Goal: Find contact information: Find contact information

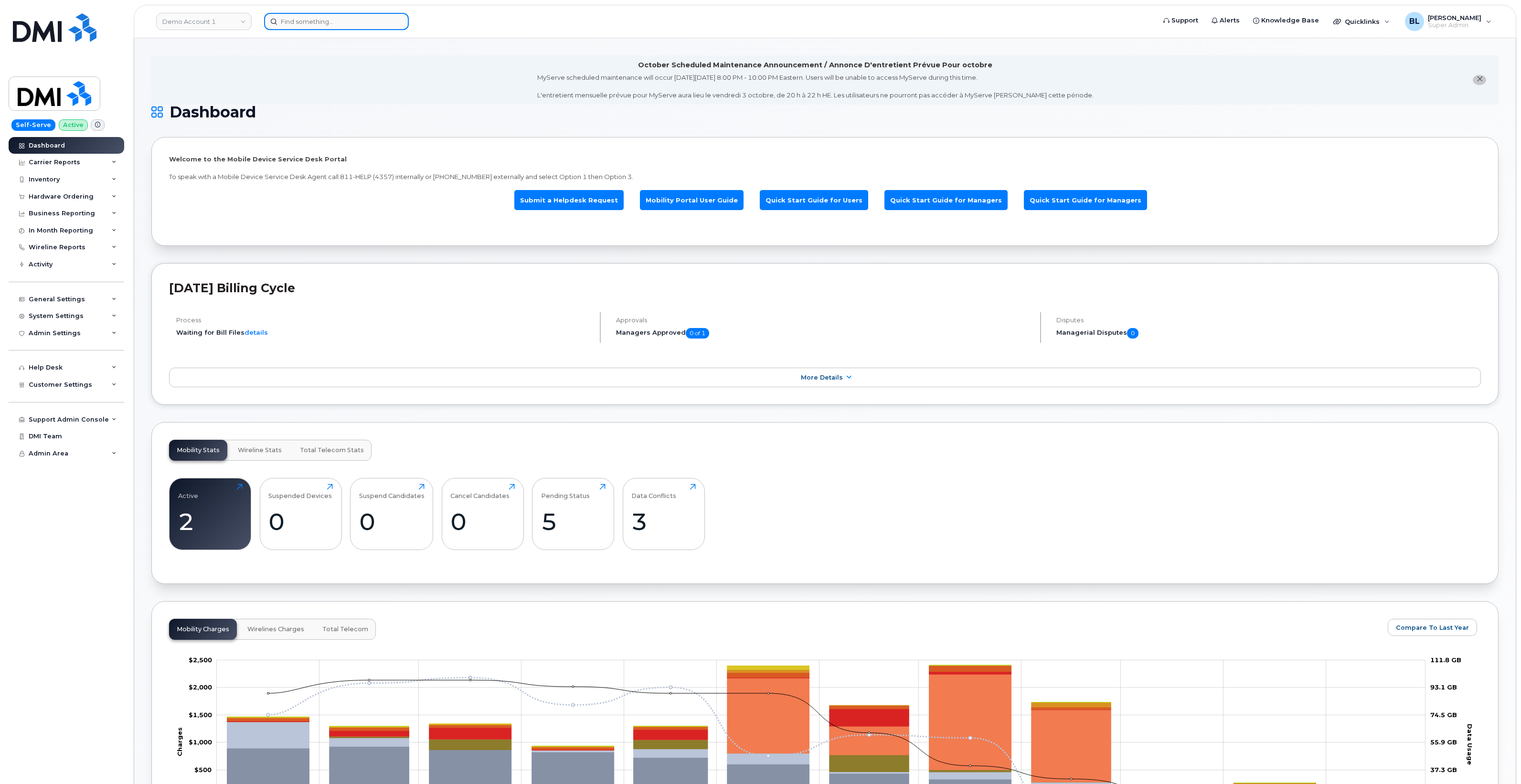
click at [304, 20] on input at bounding box center [336, 21] width 145 height 17
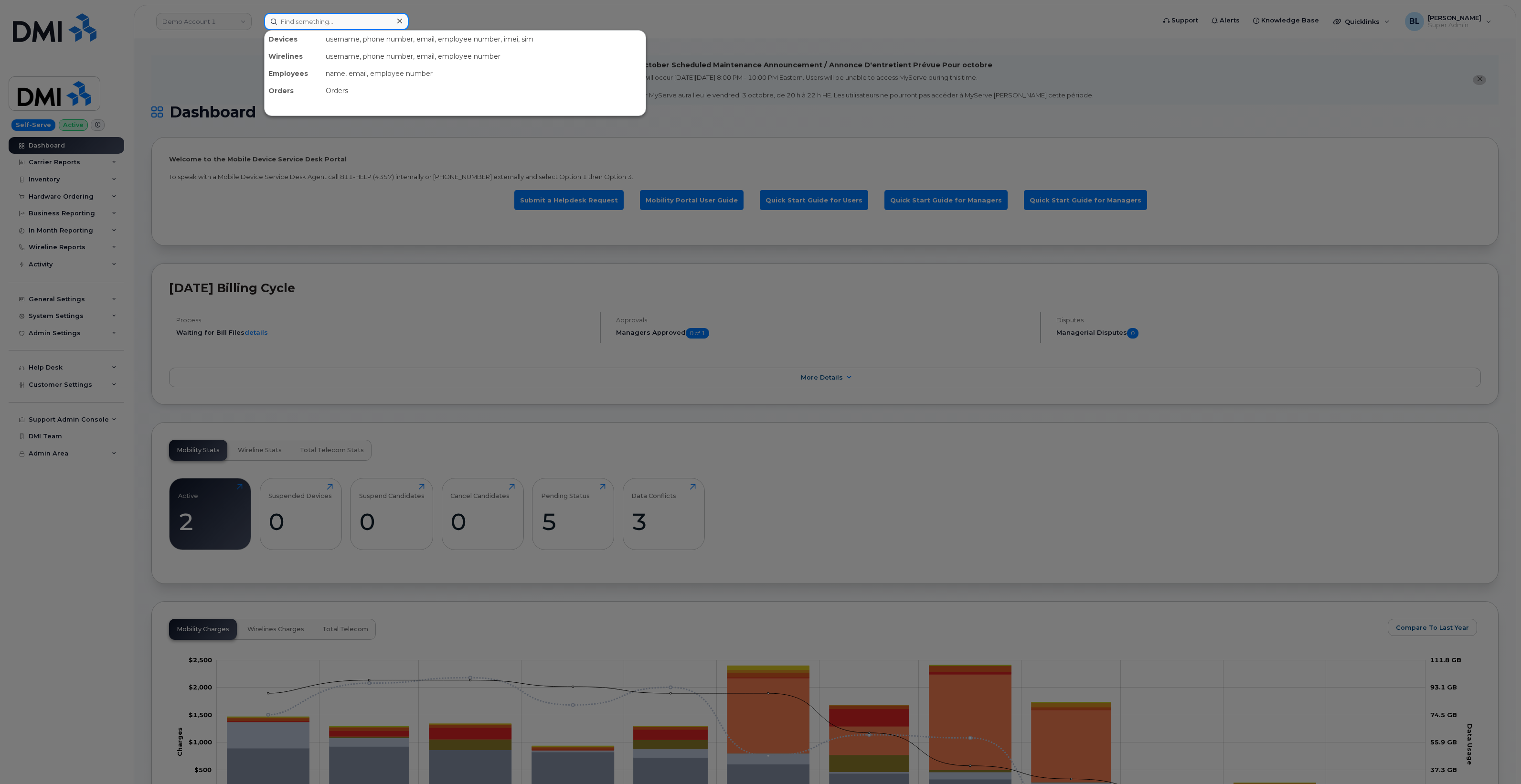
paste input "6824539085"
type input "6824539085"
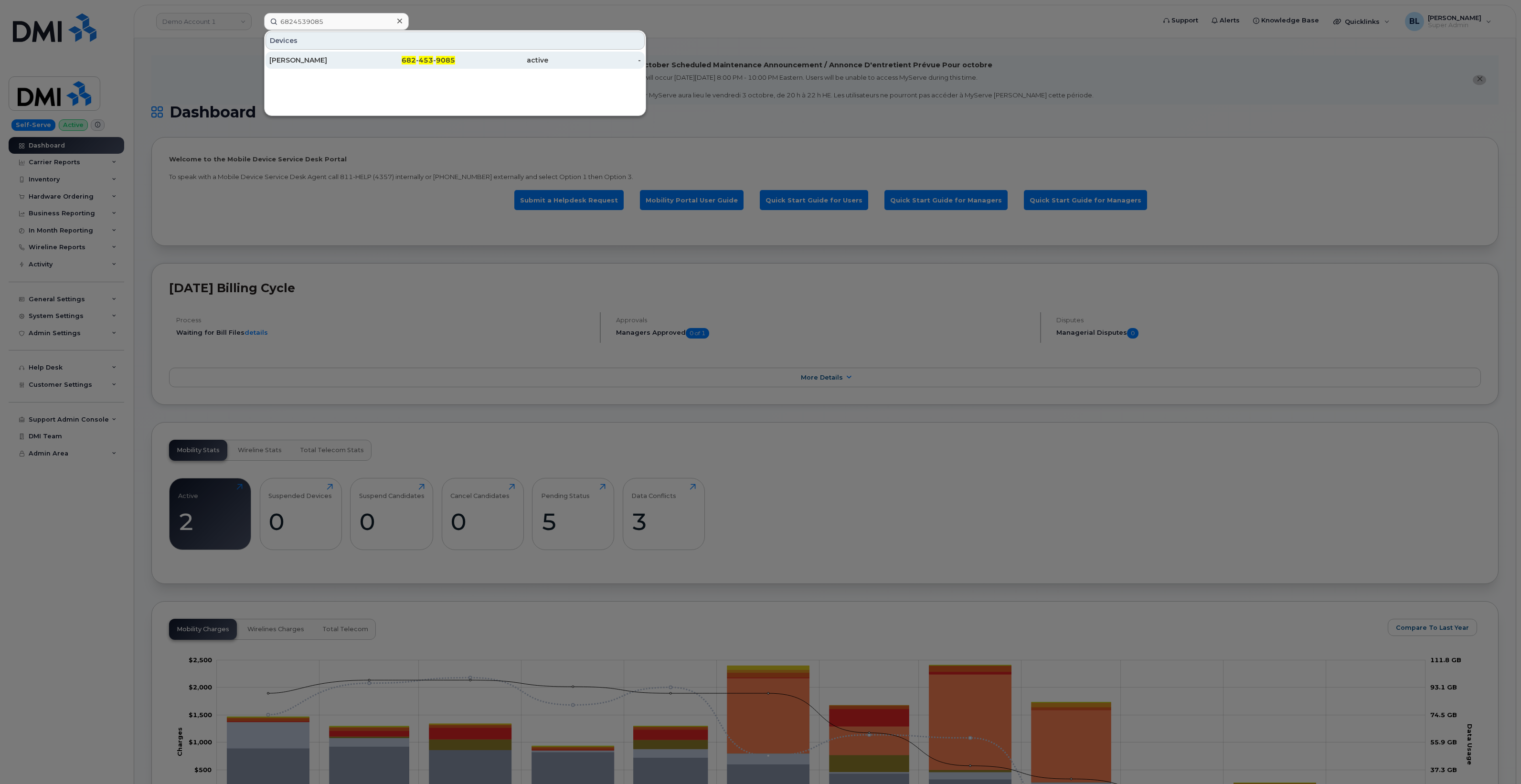
click at [401, 62] on div "682 - 453 - 9085" at bounding box center [409, 60] width 93 height 9
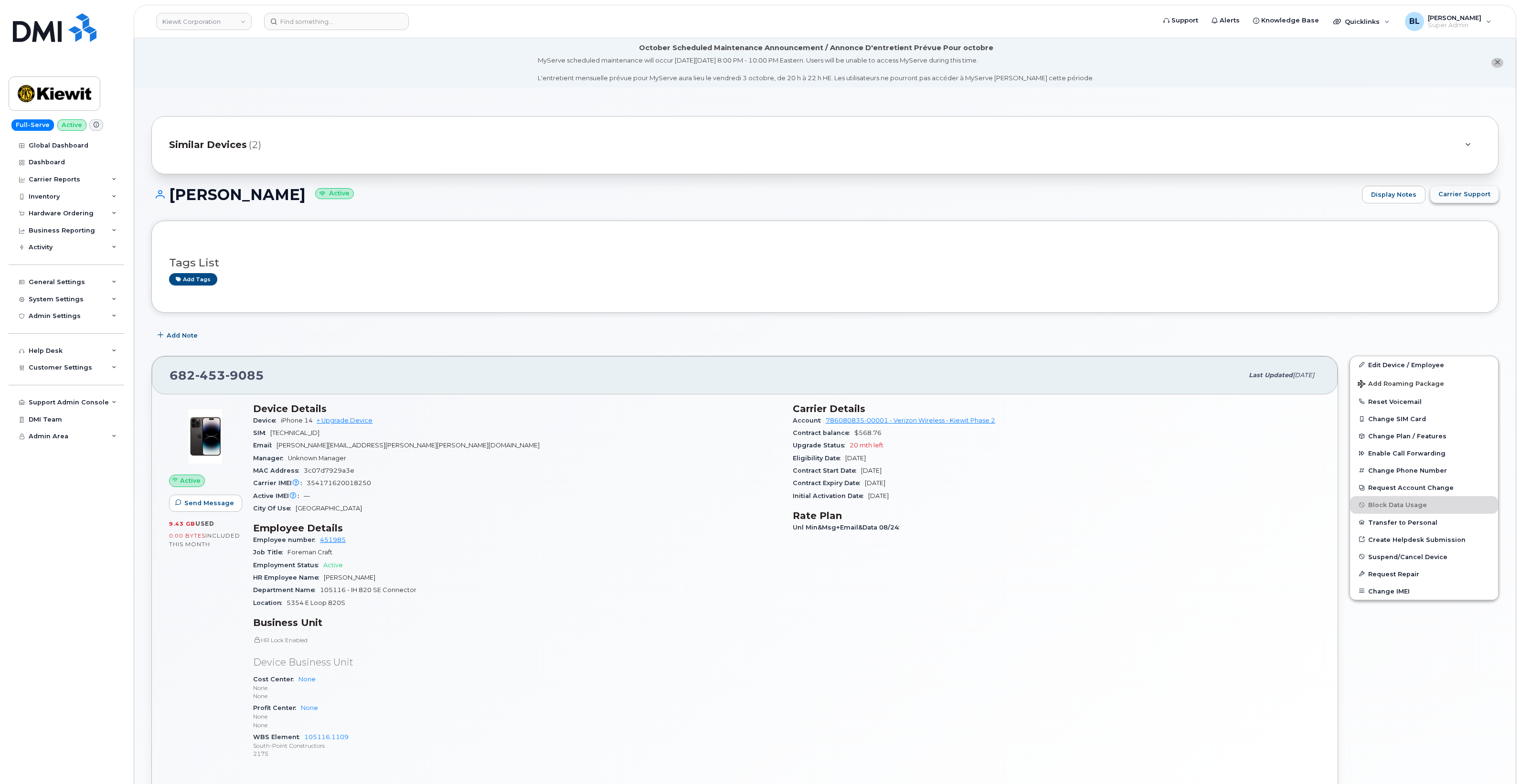
click at [1470, 201] on button "Carrier Support" at bounding box center [1464, 194] width 68 height 17
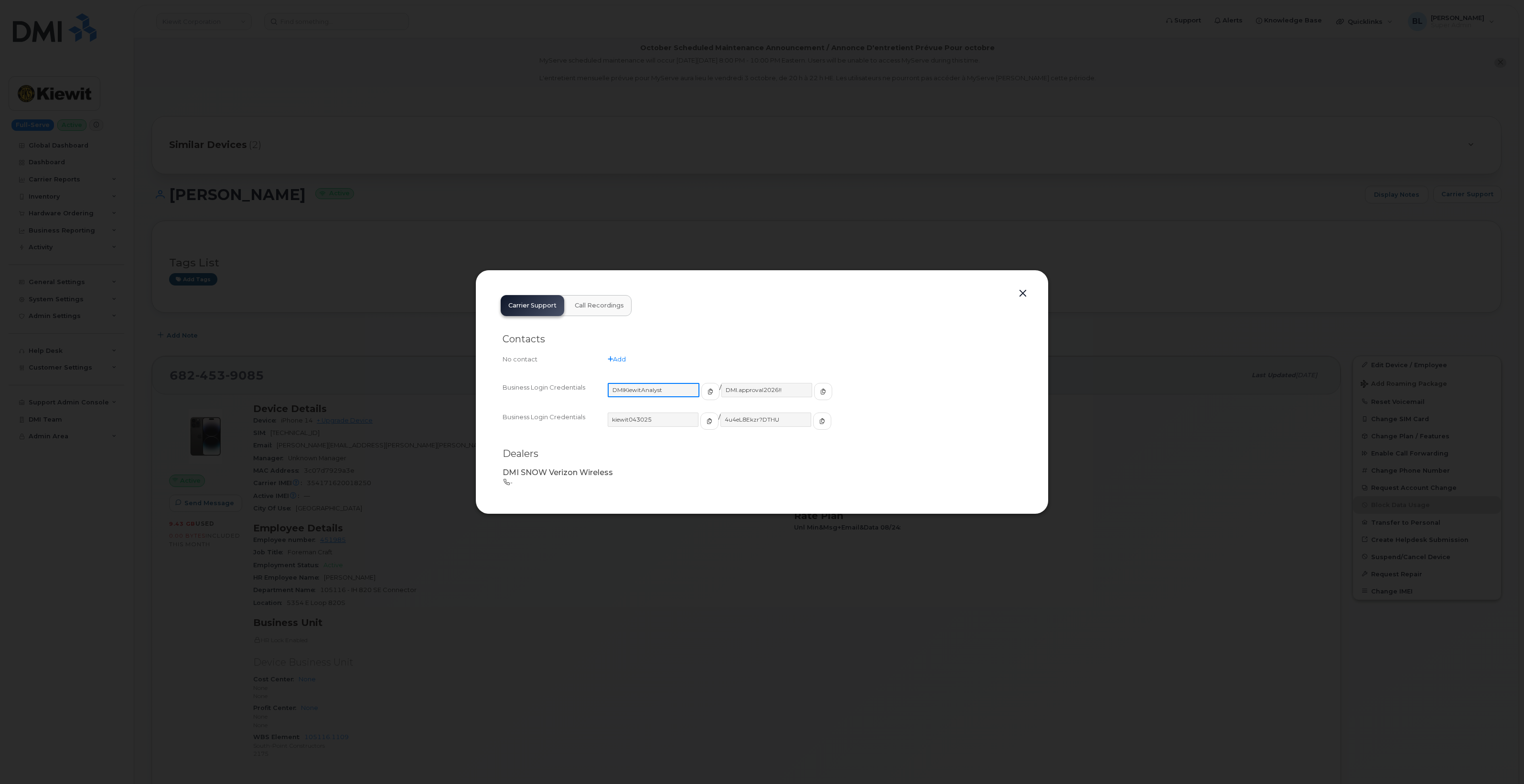
drag, startPoint x: 677, startPoint y: 387, endPoint x: 654, endPoint y: 392, distance: 23.5
click at [654, 392] on input "DMIKiewitAnalyst" at bounding box center [653, 390] width 92 height 14
drag, startPoint x: 654, startPoint y: 392, endPoint x: 666, endPoint y: 418, distance: 28.6
click at [663, 414] on input "kiewit043025" at bounding box center [653, 420] width 92 height 14
drag, startPoint x: 666, startPoint y: 419, endPoint x: 612, endPoint y: 416, distance: 54.1
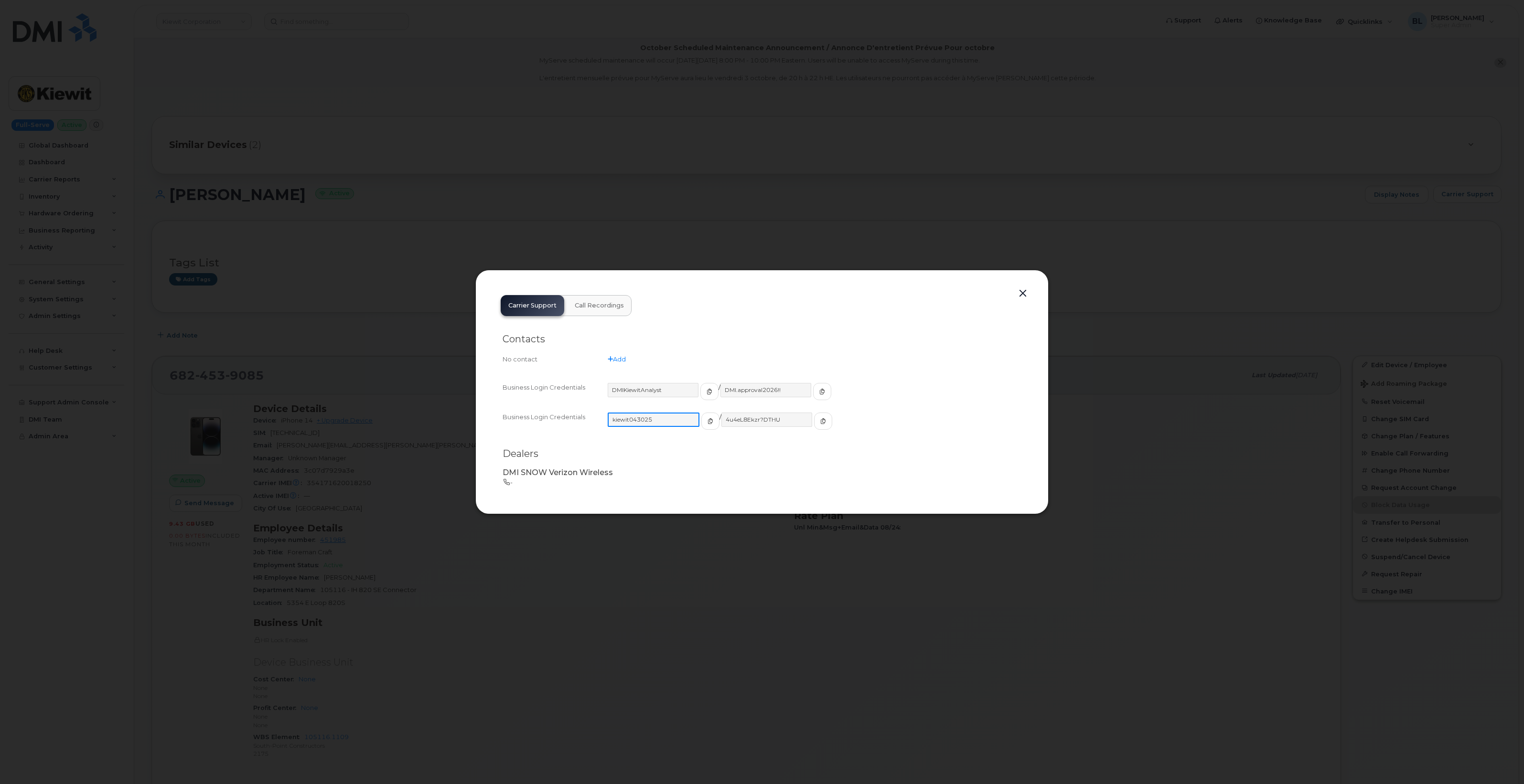
click at [612, 416] on input "kiewit043025" at bounding box center [653, 420] width 92 height 14
drag, startPoint x: 776, startPoint y: 420, endPoint x: 715, endPoint y: 418, distance: 61.0
click at [721, 418] on input "4u4eL8Ekzr?DTHU" at bounding box center [766, 420] width 92 height 14
click at [1326, 226] on div at bounding box center [762, 392] width 1524 height 784
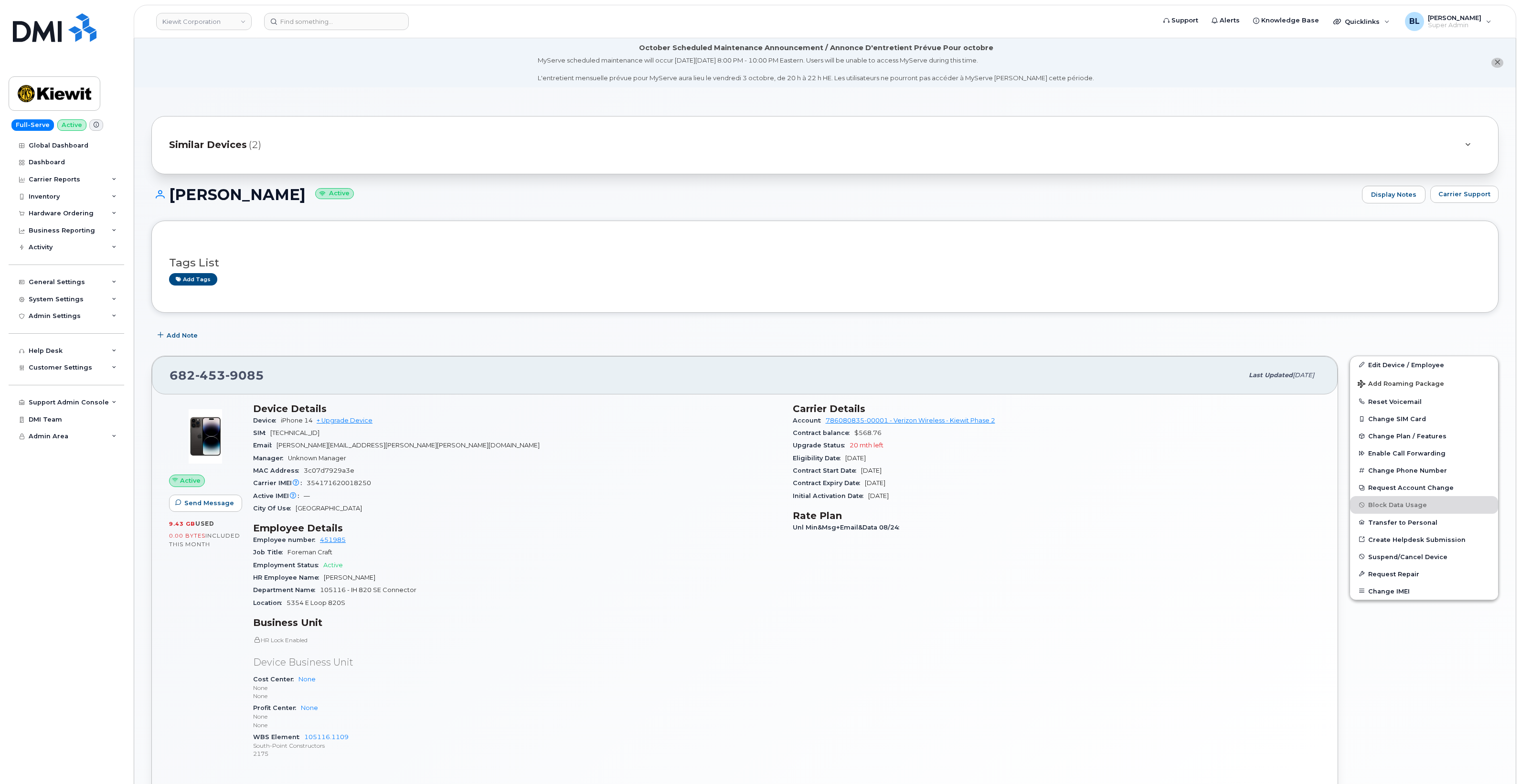
click at [235, 381] on span "9085" at bounding box center [244, 375] width 38 height 14
copy span "[PHONE_NUMBER]"
